Goal: Task Accomplishment & Management: Manage account settings

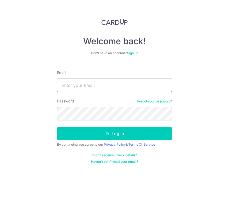
click at [91, 83] on input "Email" at bounding box center [114, 84] width 115 height 13
type input "[PERSON_NAME][EMAIL_ADDRESS][DOMAIN_NAME]"
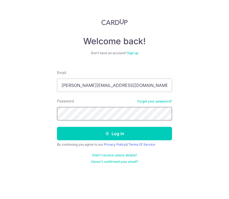
click at [57, 127] on button "Log in" at bounding box center [114, 133] width 115 height 13
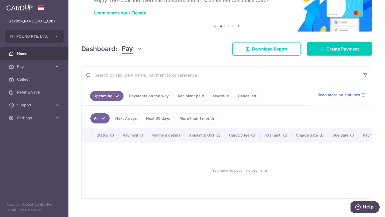
scroll to position [44, 0]
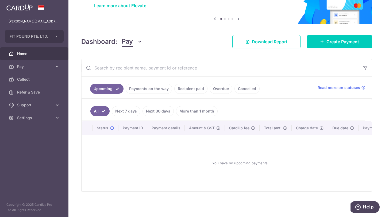
click at [136, 108] on link "Next 7 days" at bounding box center [126, 111] width 29 height 10
click at [146, 88] on link "Payments on the way" at bounding box center [149, 89] width 47 height 10
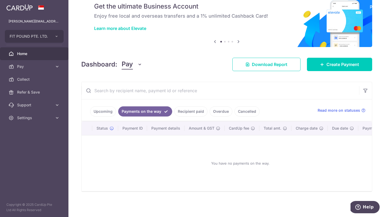
click at [188, 111] on link "Recipient paid" at bounding box center [191, 112] width 33 height 10
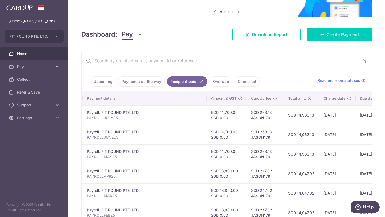
scroll to position [0, 0]
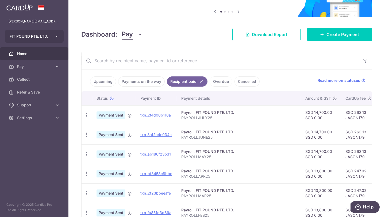
click at [58, 41] on button "FIT POUND PTE. LTD." at bounding box center [34, 36] width 59 height 13
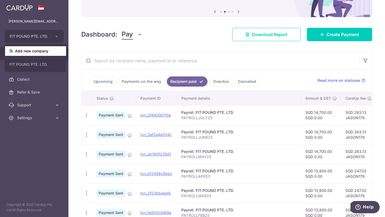
click at [47, 51] on link "Add new company" at bounding box center [35, 51] width 61 height 10
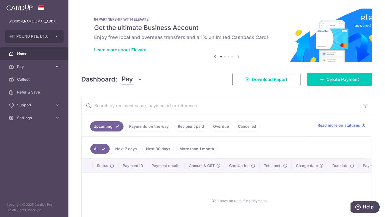
click at [183, 123] on link "Recipient paid" at bounding box center [191, 127] width 33 height 10
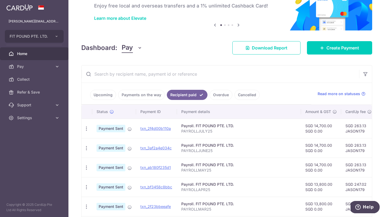
click at [229, 95] on link "Cancelled" at bounding box center [247, 95] width 25 height 10
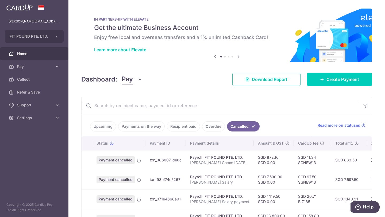
click at [214, 123] on link "Overdue" at bounding box center [213, 127] width 23 height 10
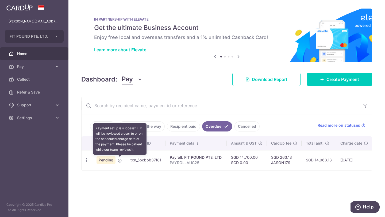
click at [121, 161] on icon at bounding box center [120, 161] width 4 height 4
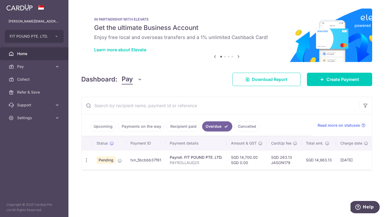
click at [104, 160] on span "Pending" at bounding box center [106, 160] width 19 height 7
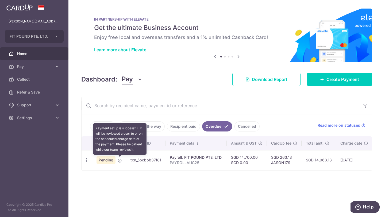
click at [123, 162] on td "Pending Payment setup is successful. It will be reviewed closer to or on the sc…" at bounding box center [109, 160] width 34 height 20
click at [120, 160] on icon at bounding box center [120, 161] width 4 height 4
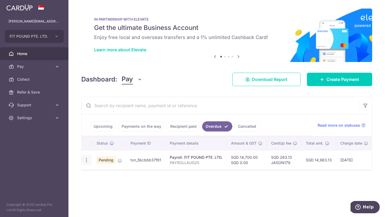
click at [88, 162] on icon "button" at bounding box center [87, 161] width 6 height 6
click at [108, 177] on span "Update payment" at bounding box center [115, 175] width 36 height 6
radio input "true"
type input "14,700.00"
radio input "true"
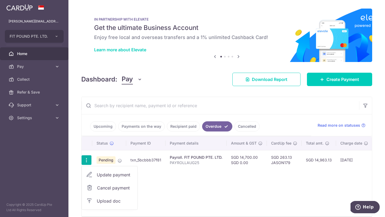
type input "09/09/2025"
type input "PAYROLLAUG25"
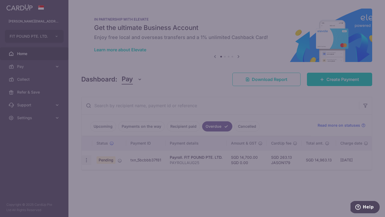
type input "JASON179"
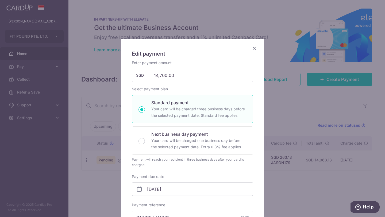
click at [229, 45] on icon "Close" at bounding box center [254, 48] width 6 height 7
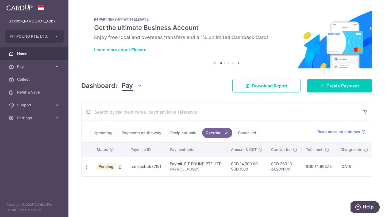
click at [170, 78] on div "Dashboard: Pay Pay Collect Download Report Create Payment" at bounding box center [226, 85] width 291 height 16
